Goal: Information Seeking & Learning: Find specific fact

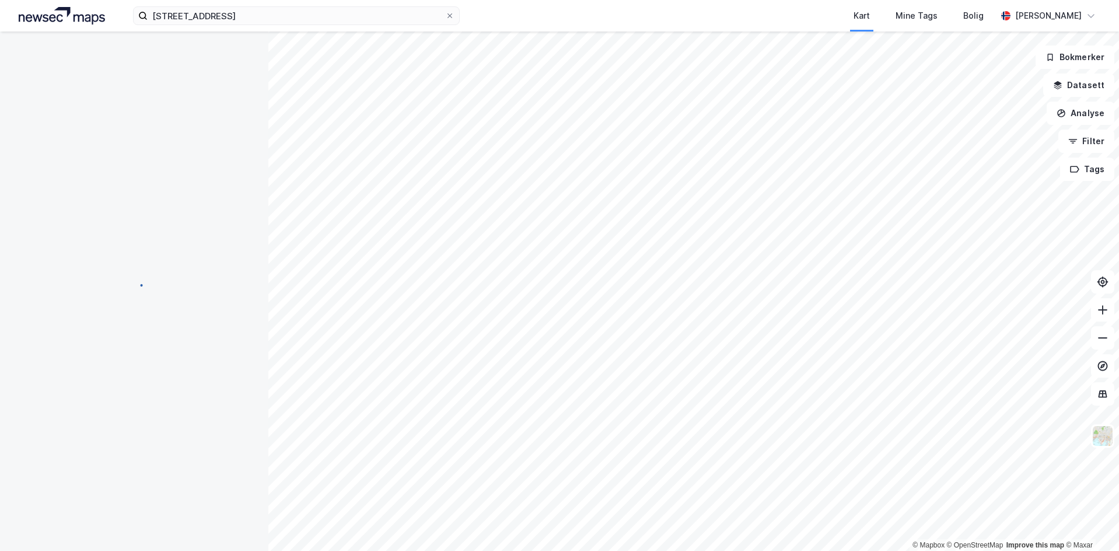
scroll to position [10, 0]
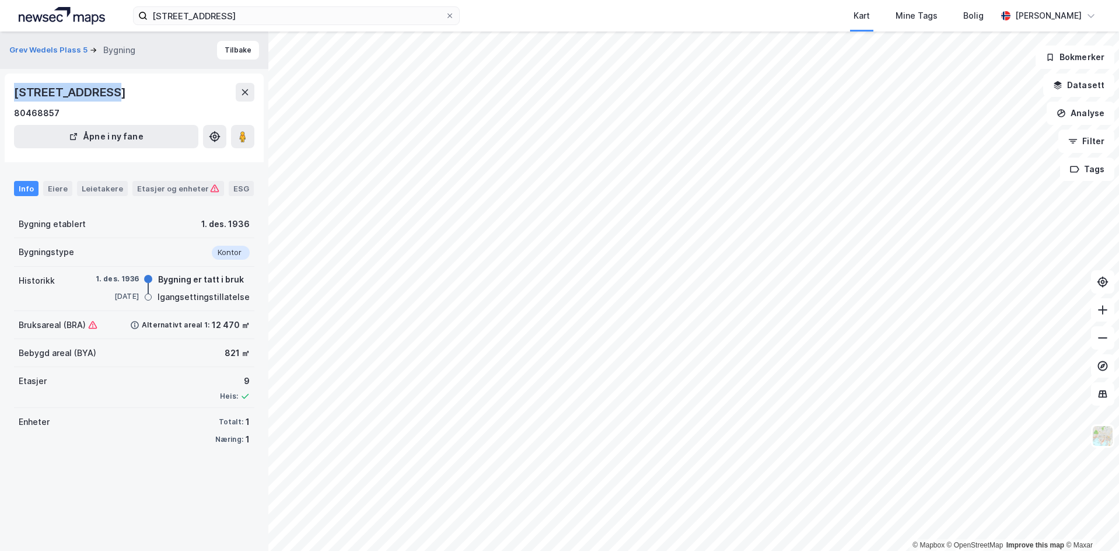
drag, startPoint x: 97, startPoint y: 89, endPoint x: 12, endPoint y: 93, distance: 85.9
click at [12, 93] on div "Revierstredet 2, [GEOGRAPHIC_DATA] Åpne i ny fane" at bounding box center [134, 118] width 259 height 89
copy div "Revierstredet 2"
